Goal: Navigation & Orientation: Understand site structure

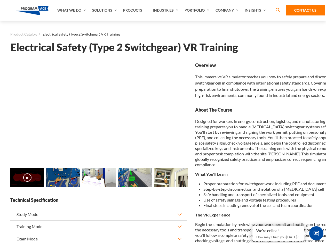
click at [72, 10] on link "What We Do" at bounding box center [72, 10] width 35 height 21
click at [105, 10] on link "Solutions" at bounding box center [104, 10] width 31 height 21
click at [166, 10] on link "Industries" at bounding box center [165, 10] width 31 height 21
click at [228, 10] on link "Company" at bounding box center [227, 10] width 29 height 21
click at [256, 10] on link "Insights" at bounding box center [255, 10] width 27 height 21
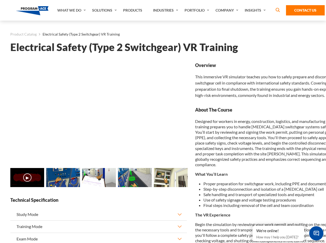
click at [0, 184] on main "Product Catalog Electrical Safety (Type 2 Switchgear) VR Training Electrical Sa…" at bounding box center [163, 227] width 326 height 413
